Goal: Task Accomplishment & Management: Manage account settings

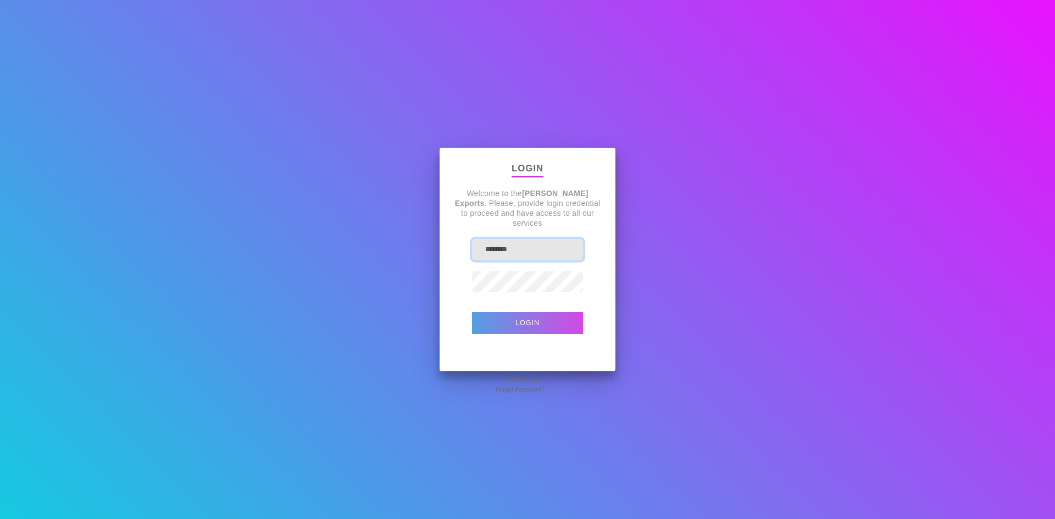
type input "********"
click at [537, 316] on button "Login" at bounding box center [527, 323] width 111 height 22
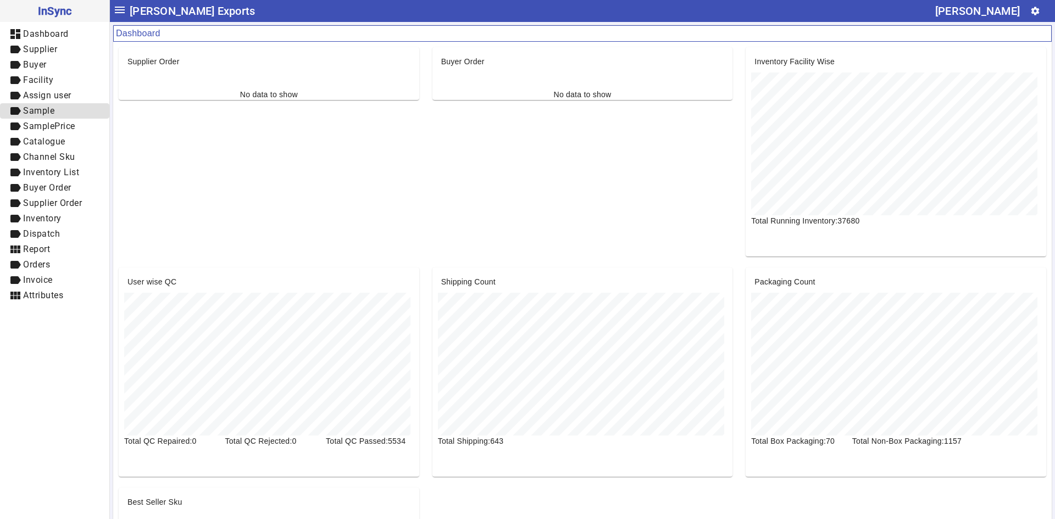
click at [48, 108] on span "Sample" at bounding box center [38, 110] width 31 height 10
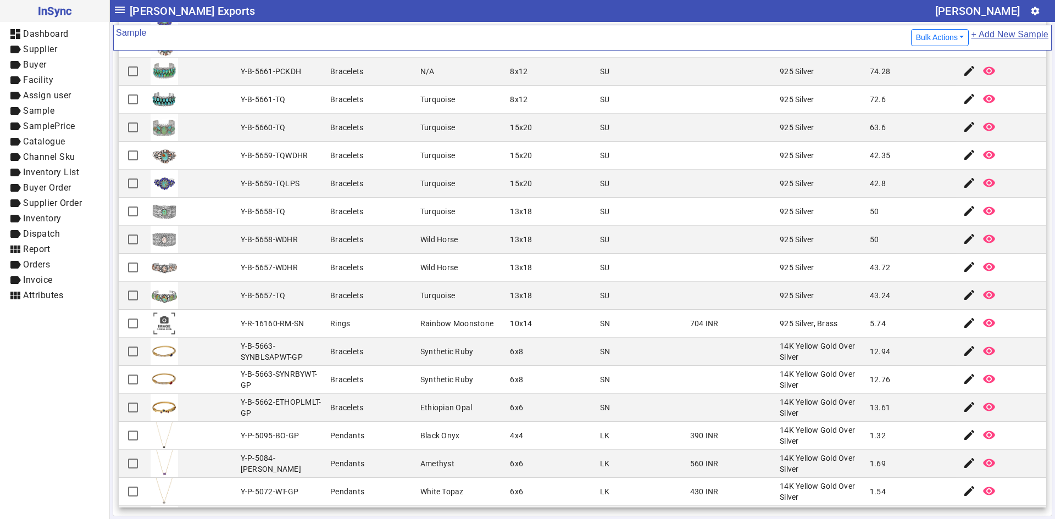
scroll to position [943, 0]
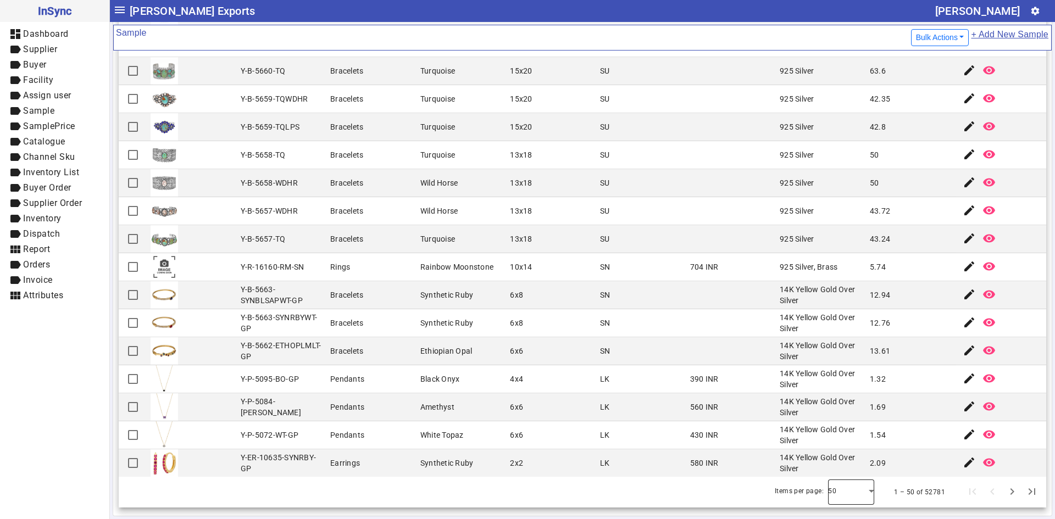
click at [856, 489] on div at bounding box center [851, 492] width 46 height 26
click at [842, 467] on mat-option "100" at bounding box center [835, 462] width 46 height 26
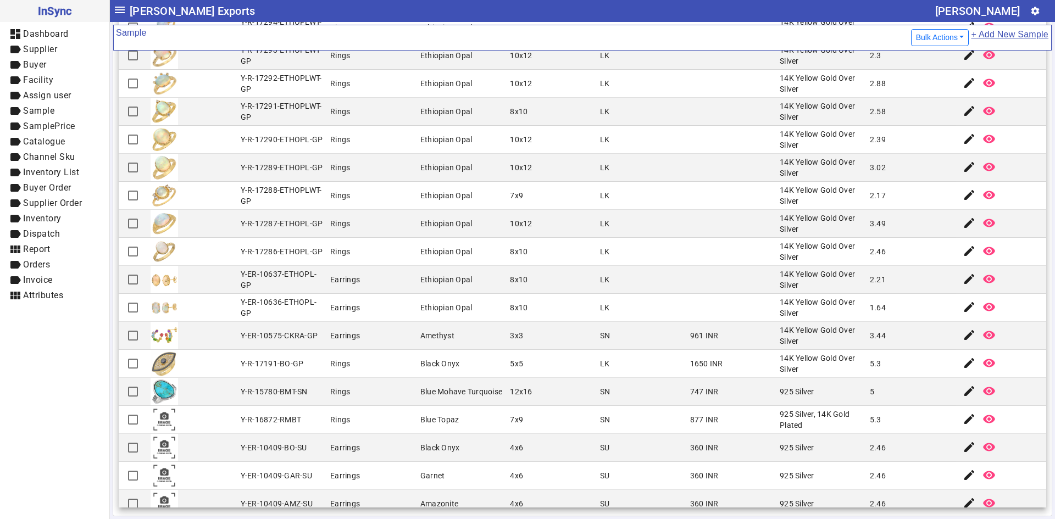
scroll to position [1629, 0]
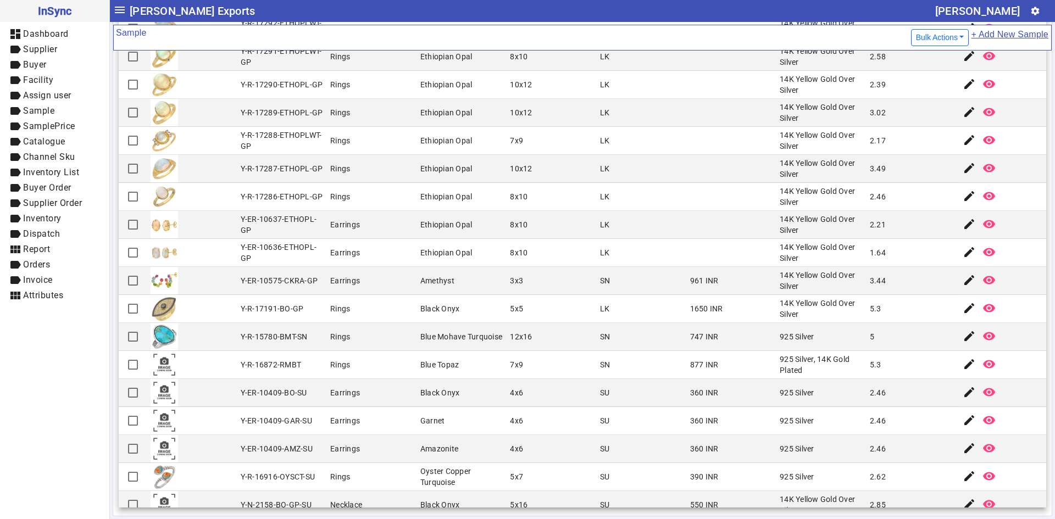
click at [687, 470] on mat-cell "390 INR" at bounding box center [732, 477] width 90 height 28
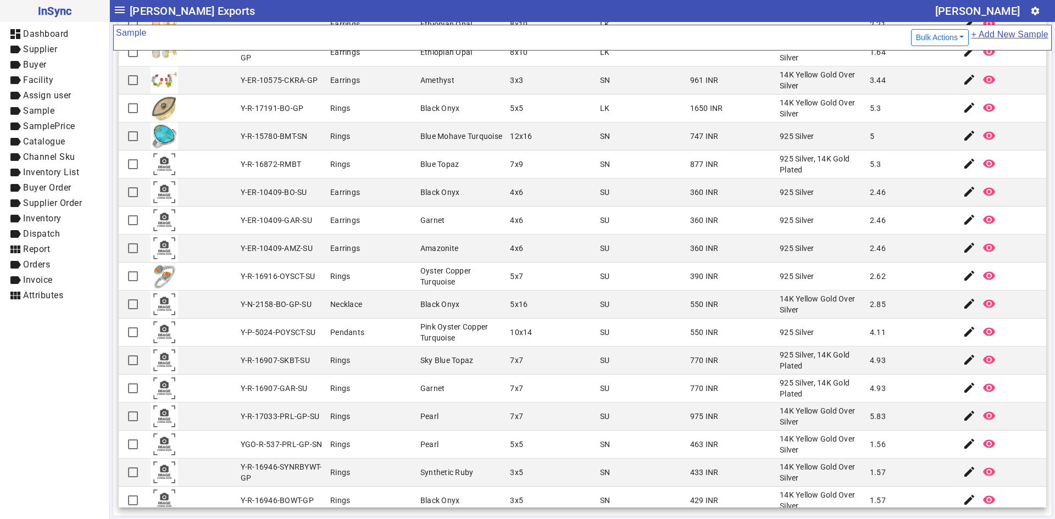
scroll to position [1849, 0]
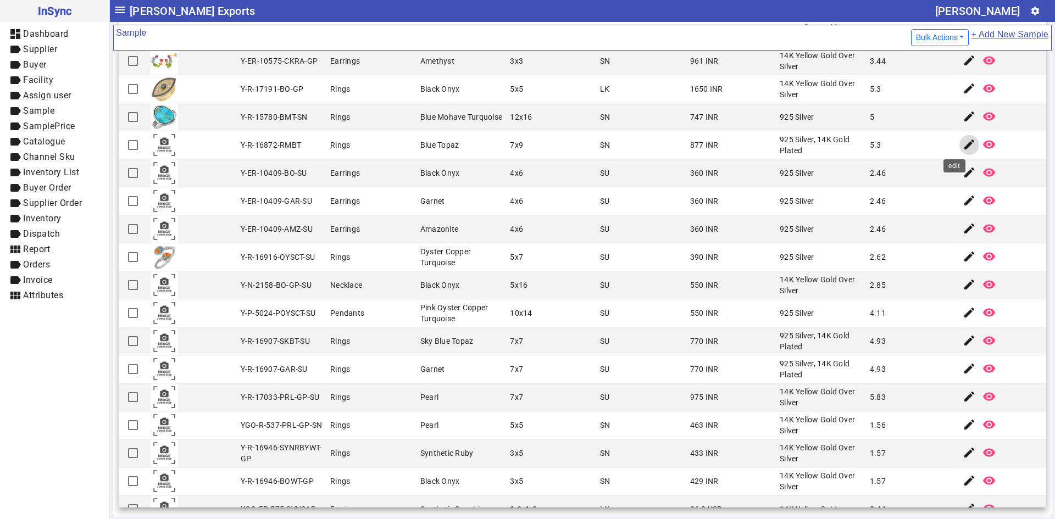
click at [962, 145] on mat-icon "edit" at bounding box center [968, 144] width 13 height 13
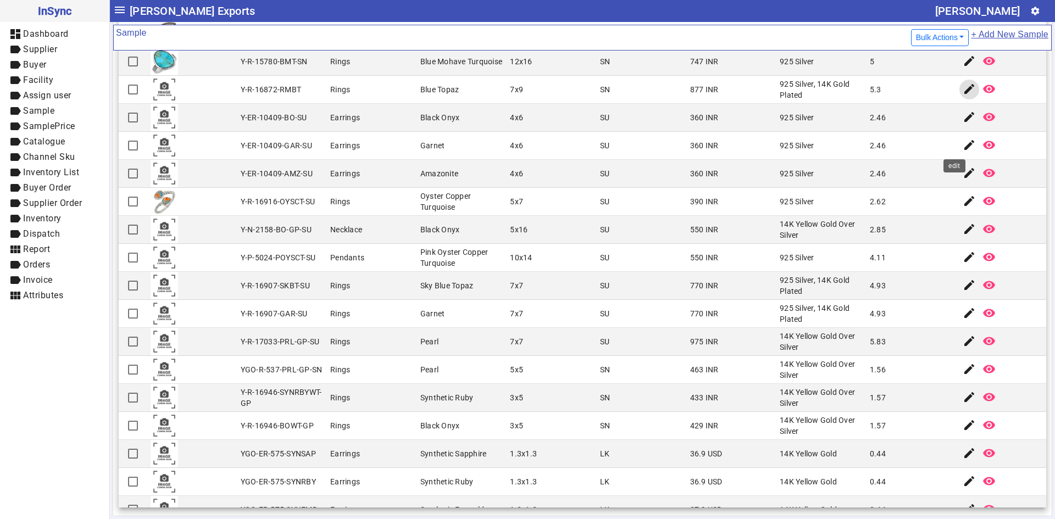
scroll to position [1904, 0]
click at [962, 235] on mat-icon "edit" at bounding box center [968, 229] width 13 height 13
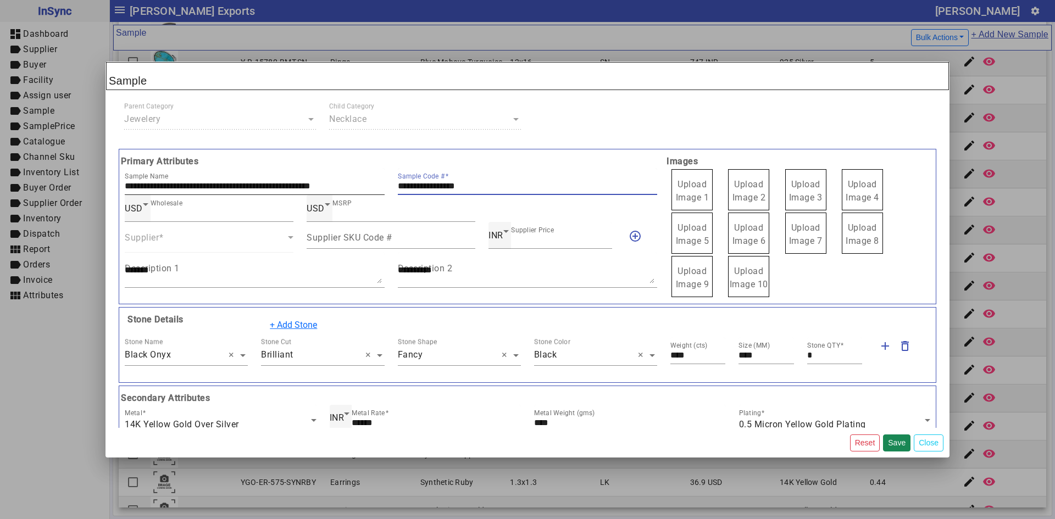
drag, startPoint x: 482, startPoint y: 185, endPoint x: 372, endPoint y: 184, distance: 110.4
click at [372, 184] on div "**********" at bounding box center [390, 181] width 545 height 27
click at [684, 198] on span "Upload Image 1" at bounding box center [693, 191] width 34 height 24
click at [0, 0] on input "Upload Image 1" at bounding box center [0, 0] width 0 height 0
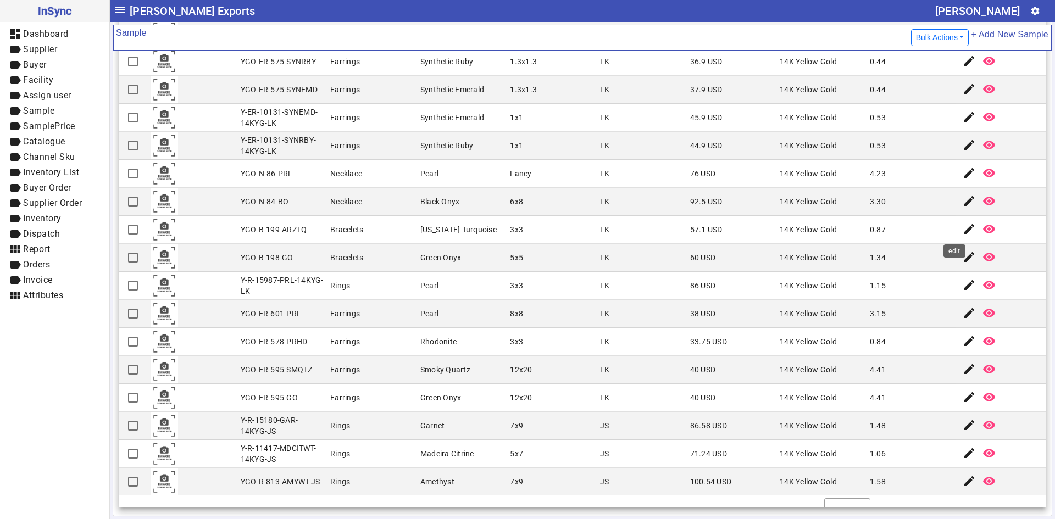
scroll to position [2343, 0]
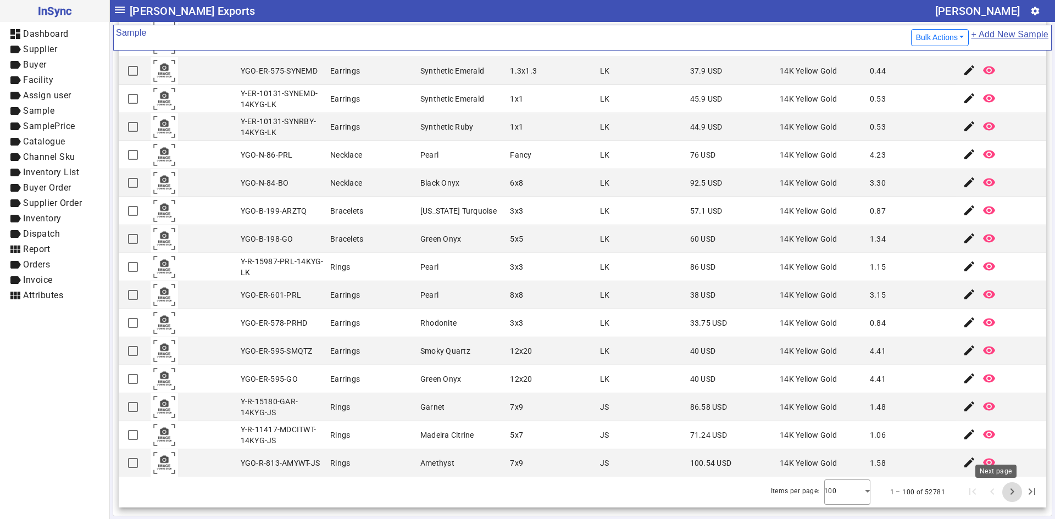
click at [999, 498] on span "Next page" at bounding box center [1012, 492] width 26 height 26
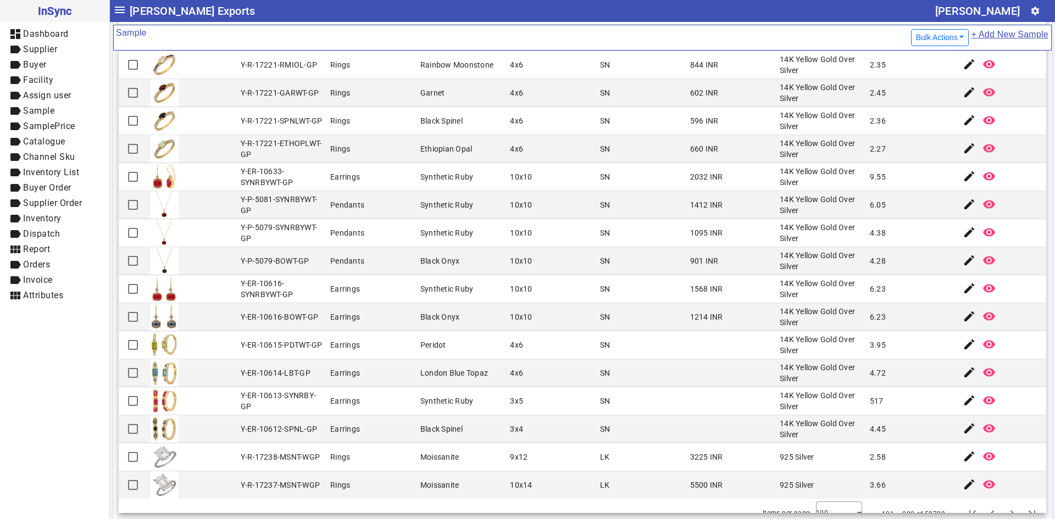
scroll to position [115, 0]
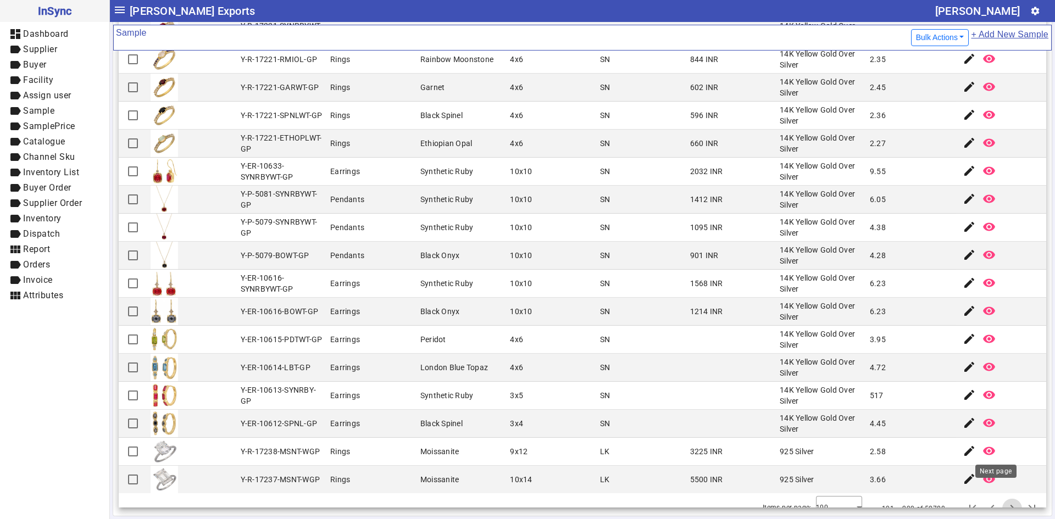
click at [999, 495] on span "Next page" at bounding box center [1012, 508] width 26 height 26
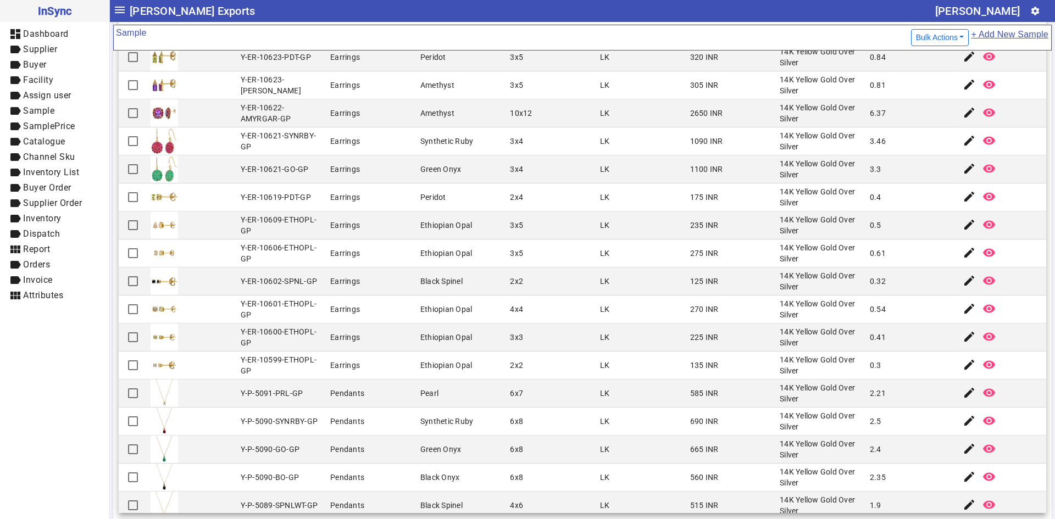
scroll to position [2349, 0]
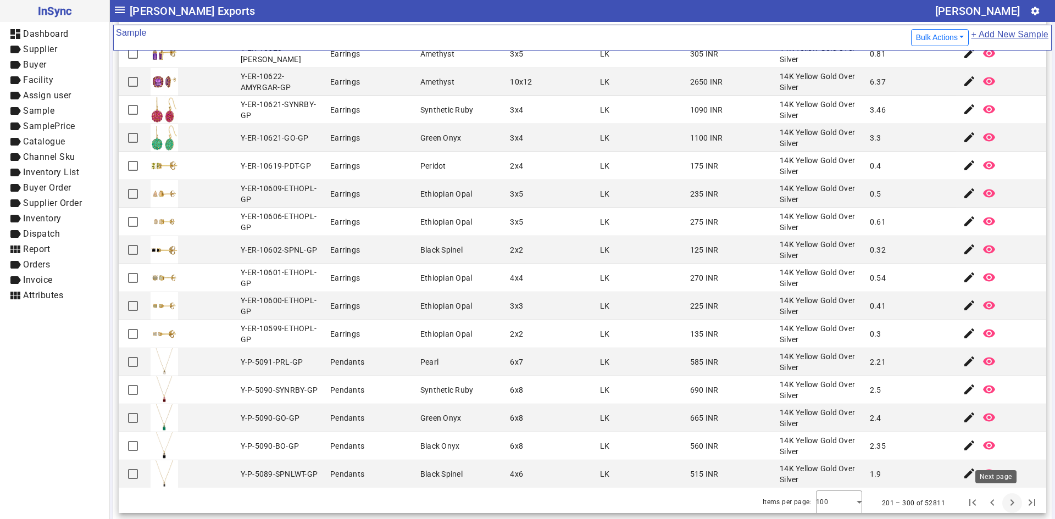
click at [999, 495] on span "Next page" at bounding box center [1012, 503] width 26 height 26
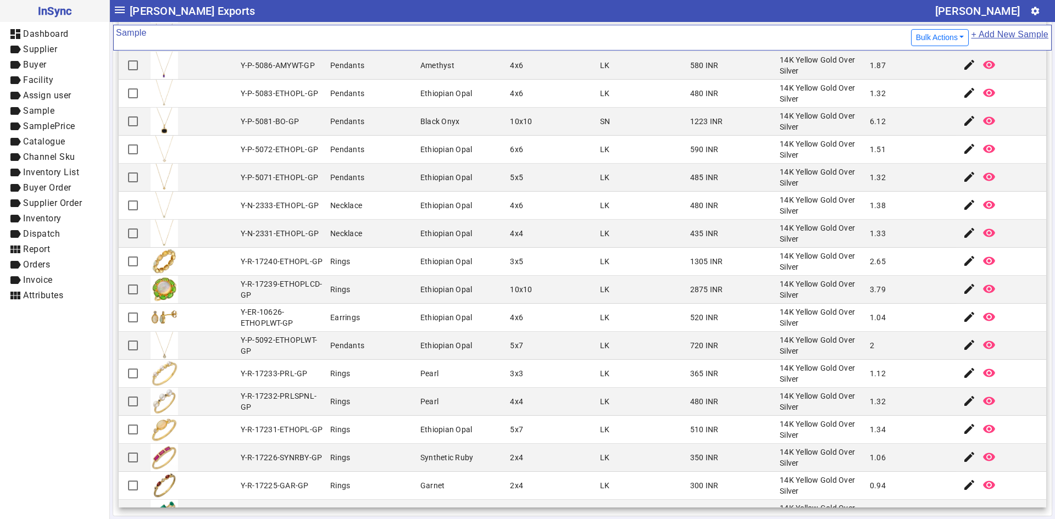
scroll to position [110, 0]
click at [783, 338] on div "14K Yellow Gold Over Silver" at bounding box center [820, 343] width 83 height 22
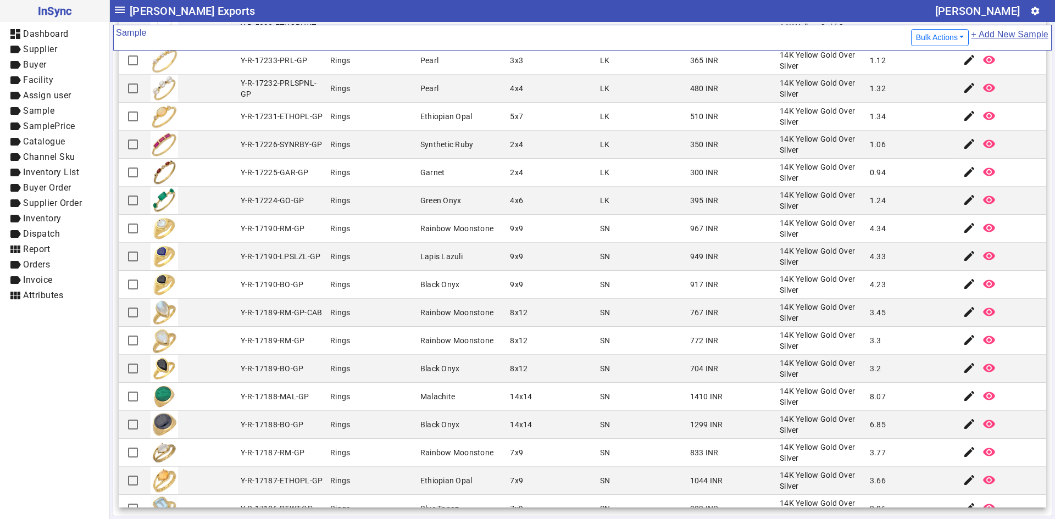
scroll to position [439, 0]
